Goal: Transaction & Acquisition: Purchase product/service

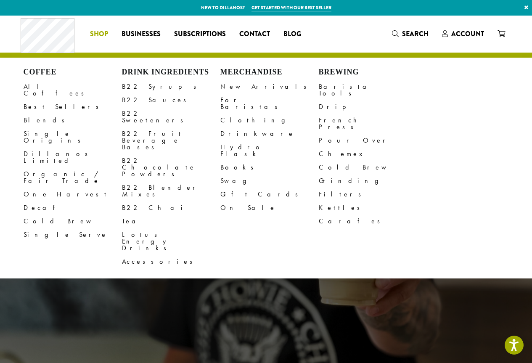
click at [94, 33] on span "Shop" at bounding box center [99, 34] width 18 height 11
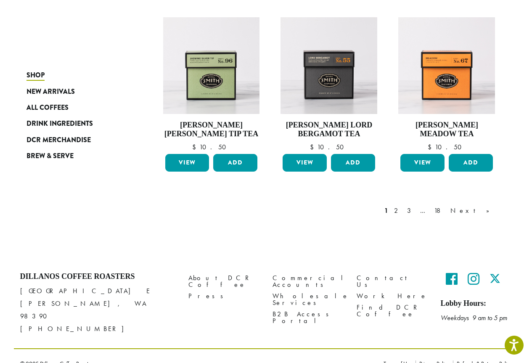
scroll to position [679, 0]
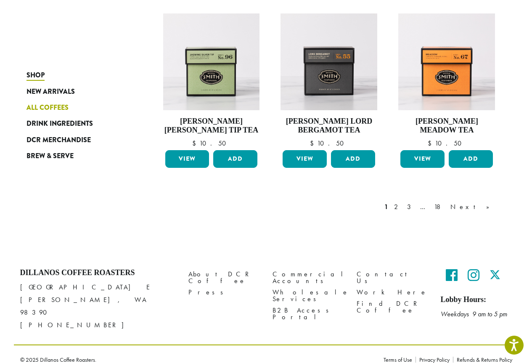
click at [61, 104] on span "All Coffees" at bounding box center [47, 108] width 42 height 11
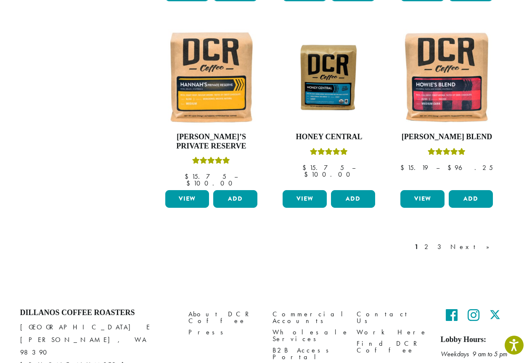
scroll to position [714, 0]
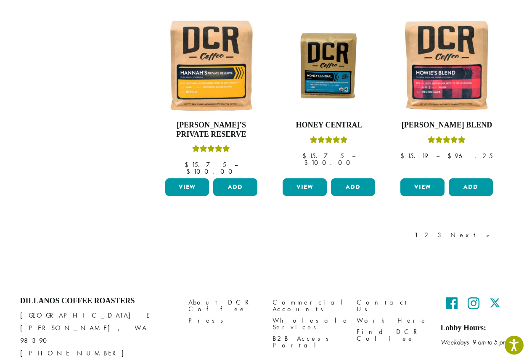
click at [485, 230] on link "Next »" at bounding box center [472, 235] width 48 height 10
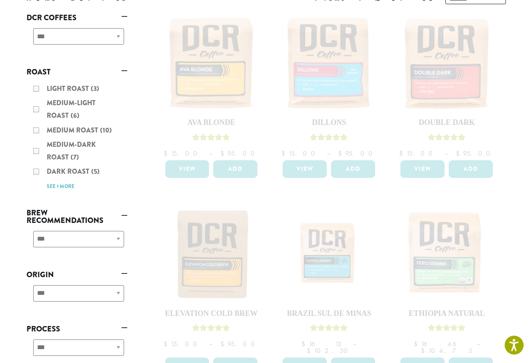
scroll to position [84, 0]
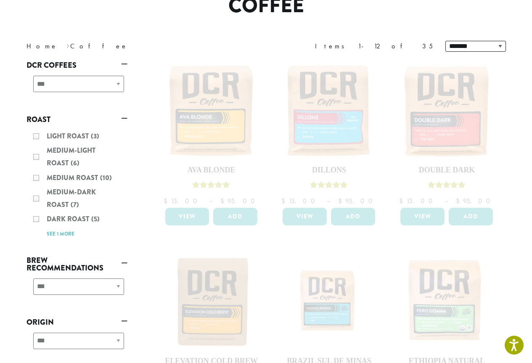
click at [119, 84] on div "**********" at bounding box center [76, 87] width 101 height 30
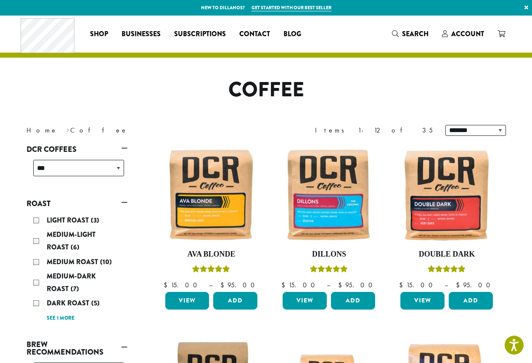
scroll to position [42, 0]
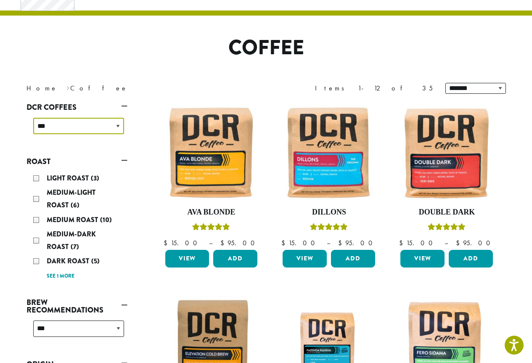
click at [115, 126] on select "**********" at bounding box center [78, 126] width 91 height 16
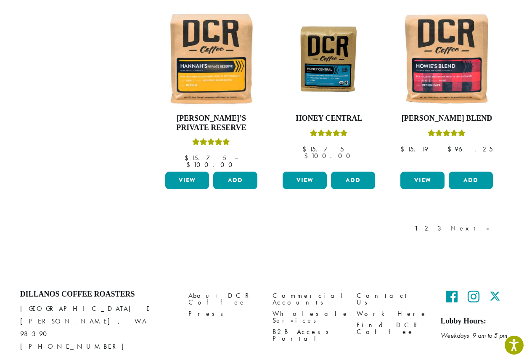
scroll to position [722, 0]
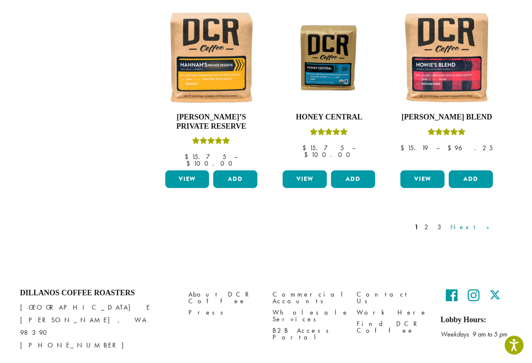
click at [484, 222] on link "Next »" at bounding box center [472, 227] width 48 height 10
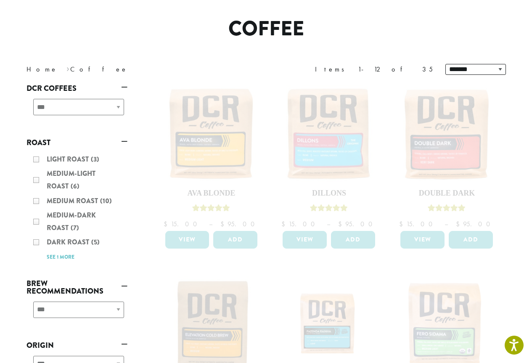
scroll to position [50, 0]
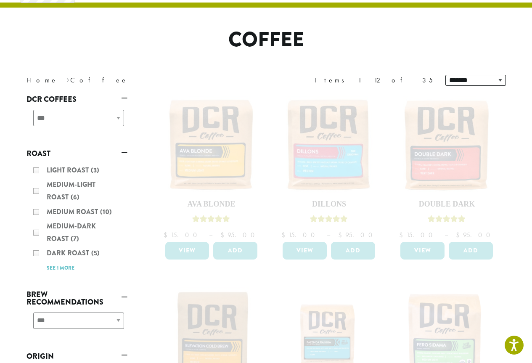
click at [95, 209] on div "Light Roast (3) Medium-Light Roast (6) Medium Roast (10) Medium-Dark Roast (7) …" at bounding box center [76, 219] width 101 height 116
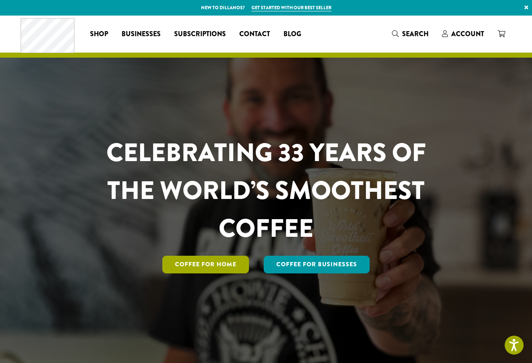
click at [208, 266] on link "Coffee for Home" at bounding box center [205, 265] width 87 height 18
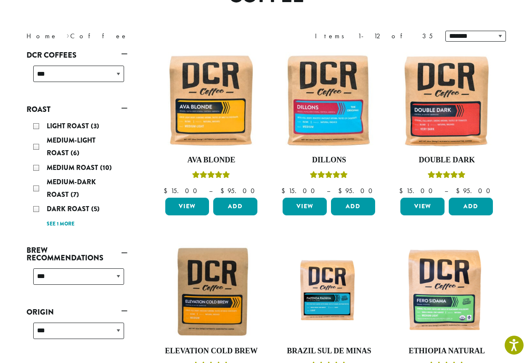
scroll to position [84, 0]
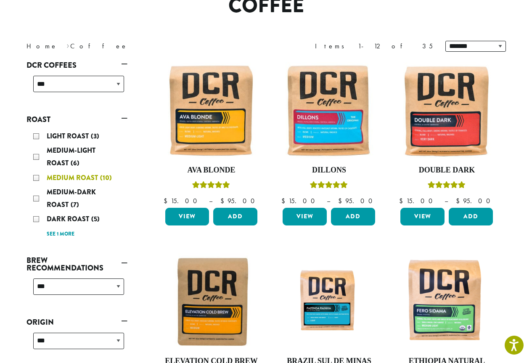
click at [89, 176] on span "Medium Roast" at bounding box center [73, 178] width 53 height 10
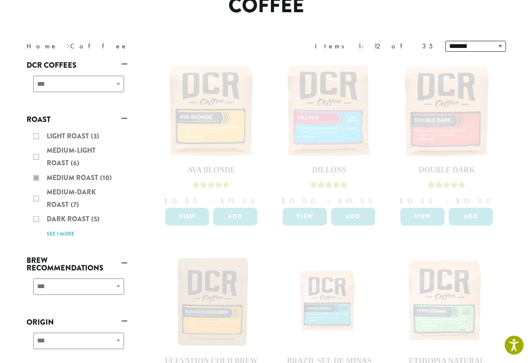
click at [37, 177] on div "Light Roast (3) Medium-Light Roast (6) Medium Roast (10) Medium-Dark Roast (7) …" at bounding box center [76, 184] width 101 height 116
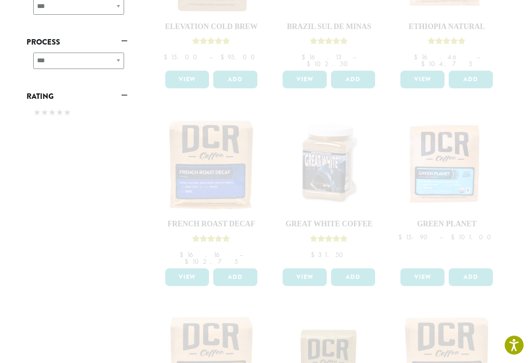
scroll to position [420, 0]
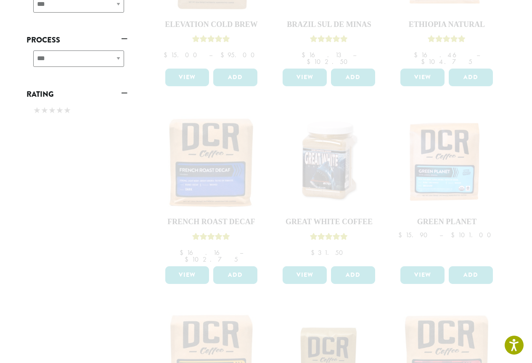
click at [210, 169] on div at bounding box center [329, 111] width 353 height 792
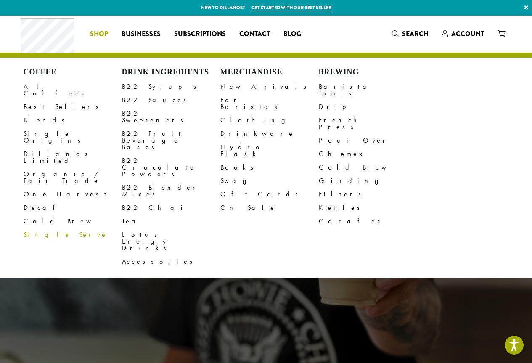
click at [95, 31] on span "Shop" at bounding box center [99, 34] width 18 height 11
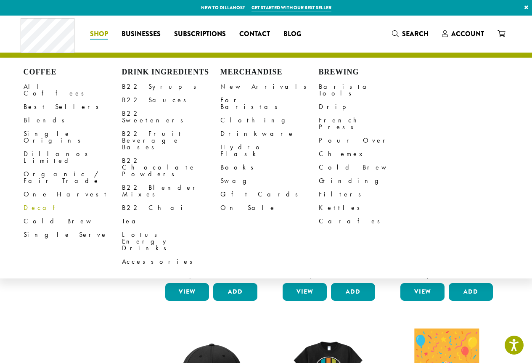
click at [32, 201] on link "Decaf" at bounding box center [73, 207] width 98 height 13
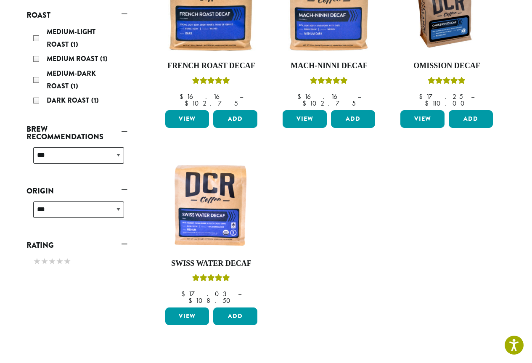
scroll to position [210, 0]
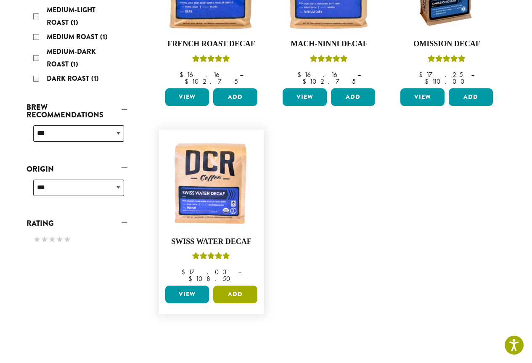
click at [233, 285] on button "Add" at bounding box center [235, 294] width 44 height 18
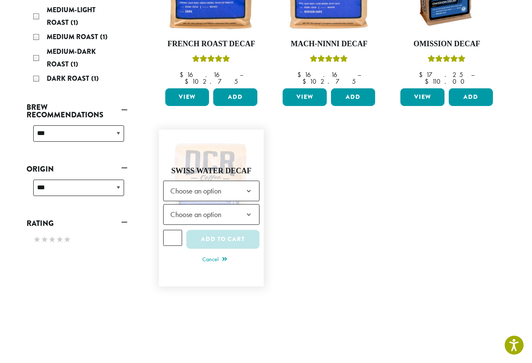
click at [247, 181] on b at bounding box center [248, 191] width 21 height 21
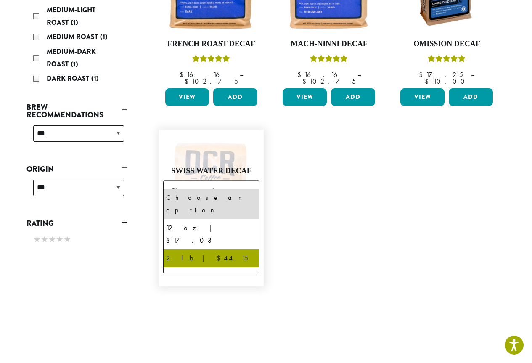
drag, startPoint x: 193, startPoint y: 231, endPoint x: 203, endPoint y: 229, distance: 10.3
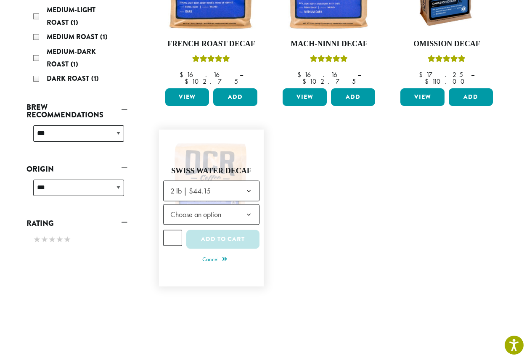
click at [252, 205] on b at bounding box center [248, 215] width 21 height 21
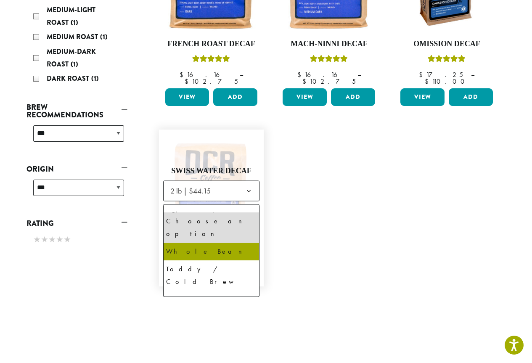
select select "**********"
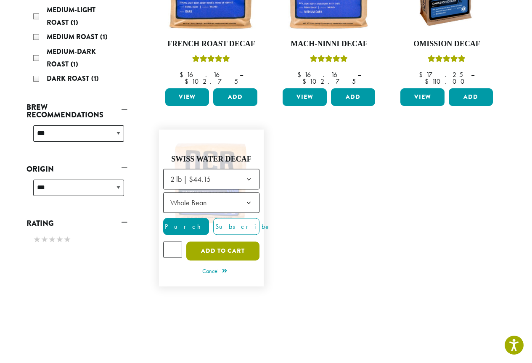
click at [213, 242] on button "Add to cart" at bounding box center [222, 251] width 73 height 19
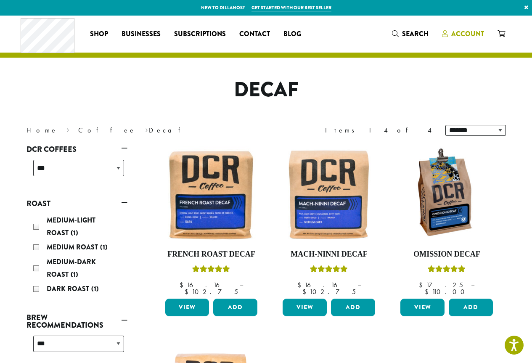
click at [456, 31] on span "Account" at bounding box center [467, 34] width 33 height 10
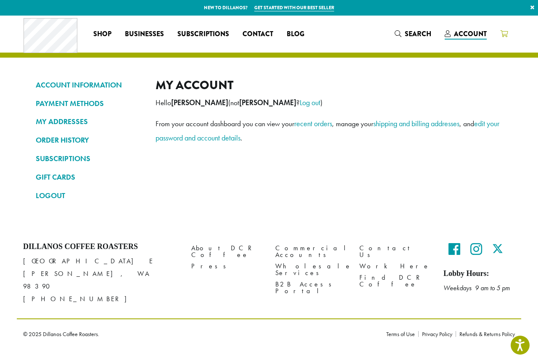
click at [503, 30] on span at bounding box center [504, 34] width 8 height 11
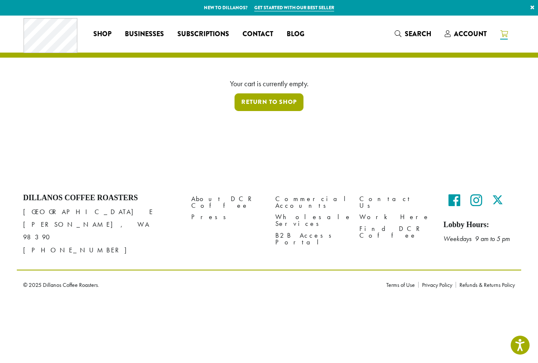
click at [276, 105] on link "Return to shop" at bounding box center [269, 102] width 69 height 18
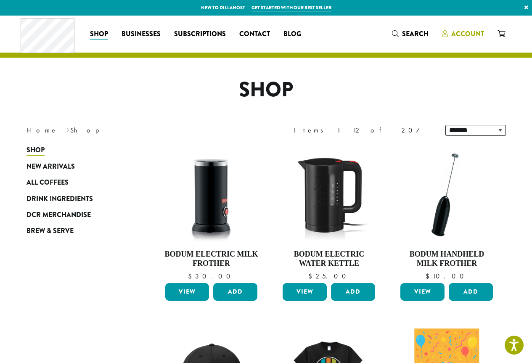
click at [450, 32] on span "Account" at bounding box center [463, 34] width 42 height 11
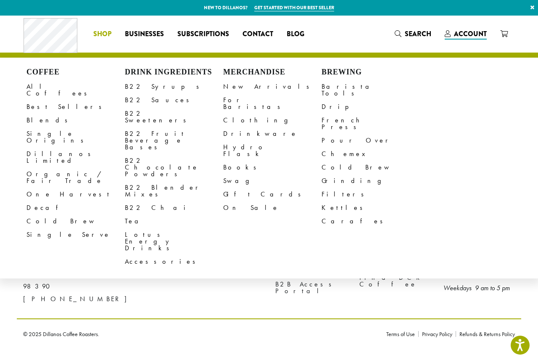
click at [37, 201] on link "Decaf" at bounding box center [75, 207] width 98 height 13
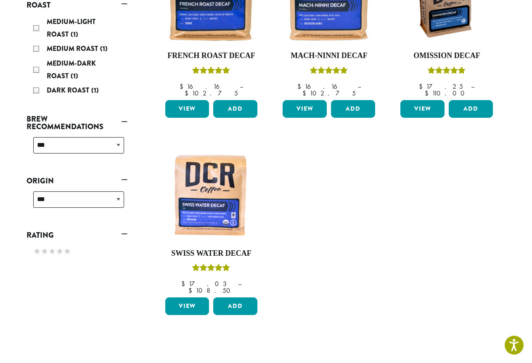
scroll to position [210, 0]
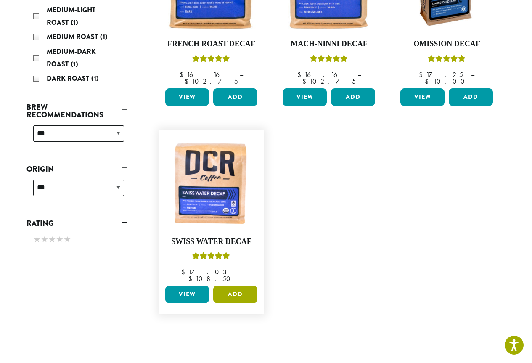
click at [234, 285] on button "Add" at bounding box center [235, 294] width 44 height 18
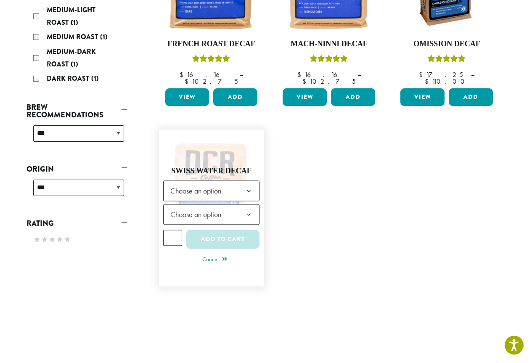
click at [251, 181] on b at bounding box center [248, 191] width 21 height 21
click at [250, 205] on b at bounding box center [248, 215] width 21 height 21
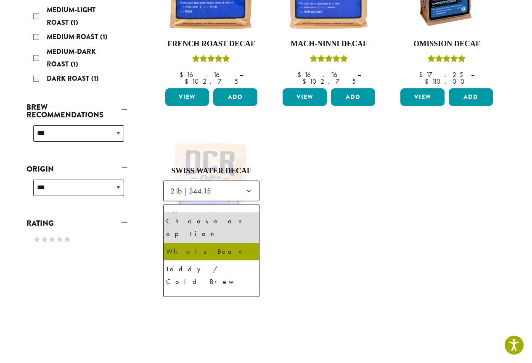
select select "**********"
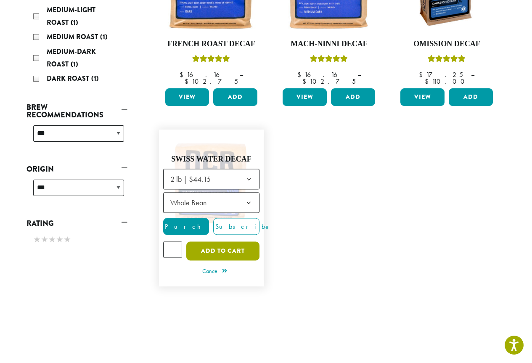
click at [214, 242] on button "Add to cart" at bounding box center [222, 251] width 73 height 19
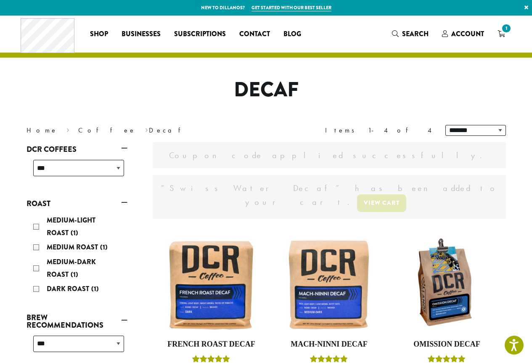
click at [406, 194] on link "View cart" at bounding box center [381, 203] width 49 height 18
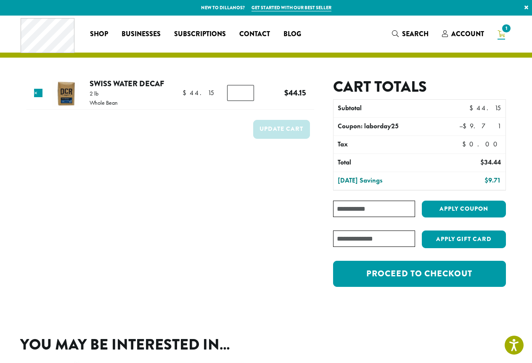
click at [384, 208] on input "Coupon:" at bounding box center [374, 208] width 82 height 16
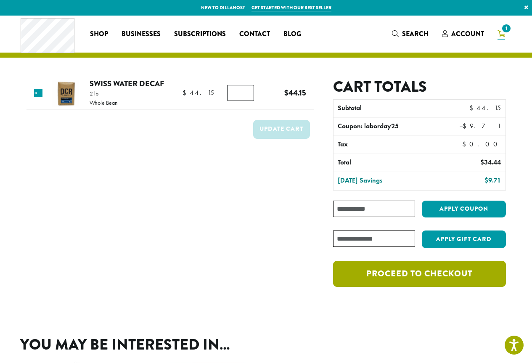
click at [390, 274] on link "Proceed to checkout" at bounding box center [419, 274] width 172 height 26
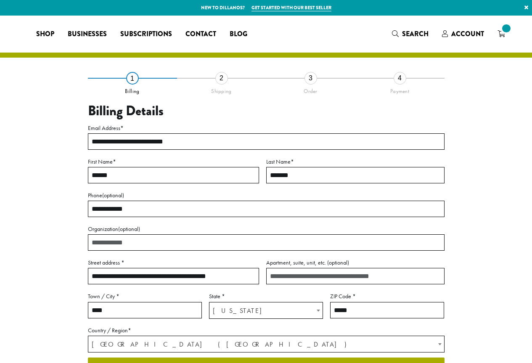
select select "**"
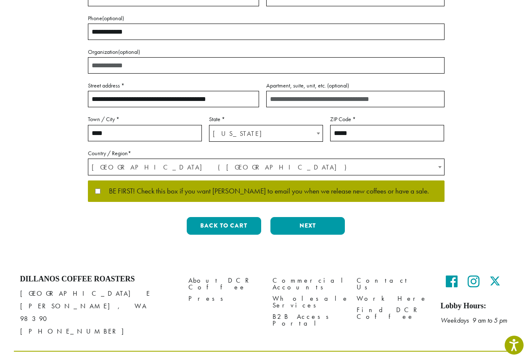
scroll to position [183, 0]
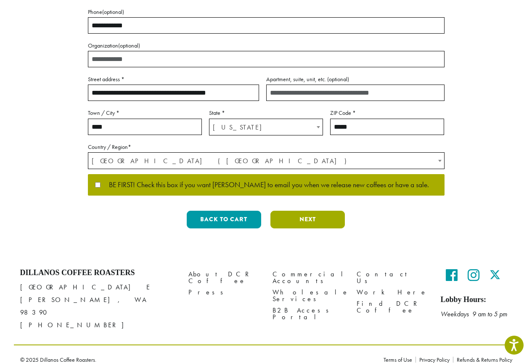
click at [302, 220] on button "Next" at bounding box center [307, 220] width 74 height 18
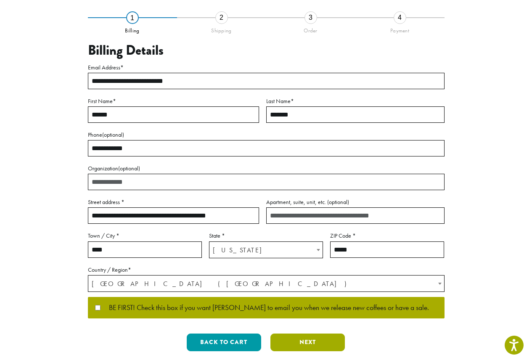
scroll to position [0, 0]
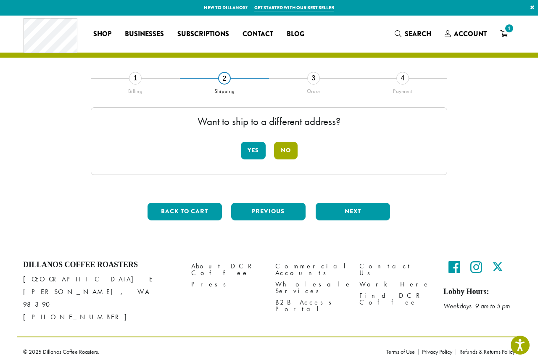
click at [287, 150] on button "No" at bounding box center [286, 151] width 24 height 18
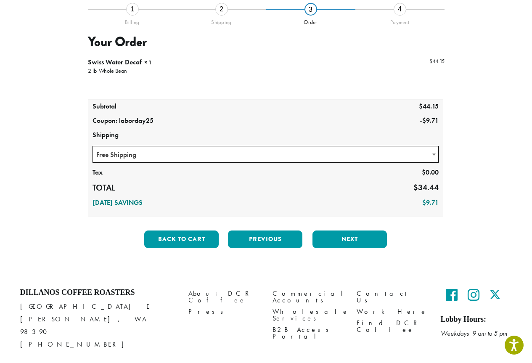
scroll to position [84, 0]
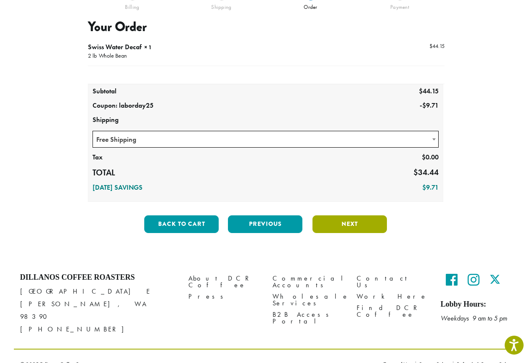
click at [341, 227] on button "Next" at bounding box center [349, 224] width 74 height 18
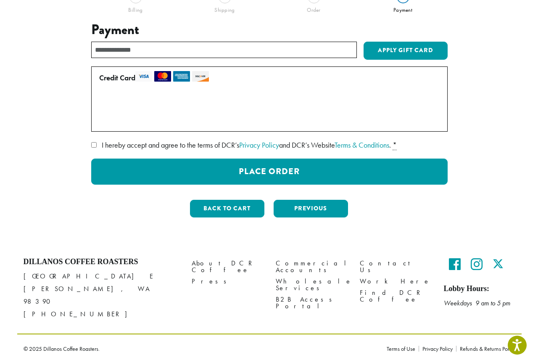
scroll to position [70, 0]
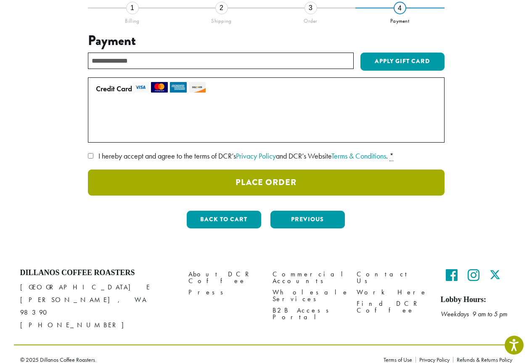
click at [350, 177] on button "Place Order" at bounding box center [266, 182] width 356 height 26
